Goal: Consume media (video, audio): Consume media (video, audio)

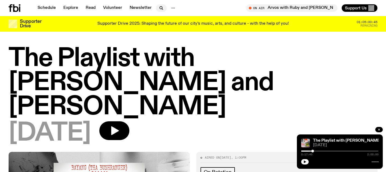
scroll to position [186, 0]
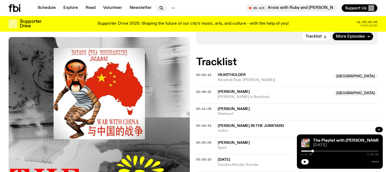
click at [160, 8] on icon "button" at bounding box center [161, 8] width 6 height 6
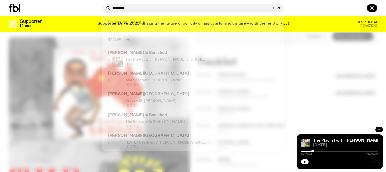
type input "*******"
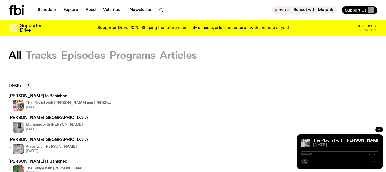
click at [19, 8] on icon at bounding box center [17, 10] width 7 height 10
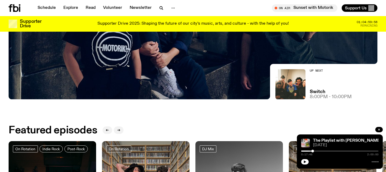
scroll to position [156, 0]
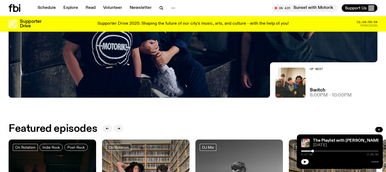
click at [315, 96] on span "8:00pm - 10:00pm" at bounding box center [330, 95] width 42 height 5
click at [288, 93] on img at bounding box center [290, 83] width 30 height 30
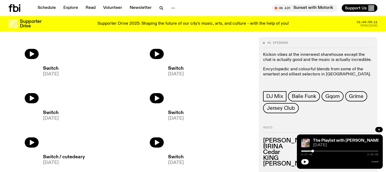
scroll to position [79, 0]
